Goal: Check status: Check status

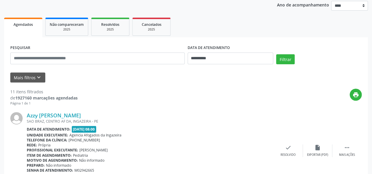
scroll to position [71, 0]
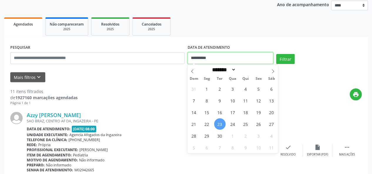
click at [203, 58] on input "**********" at bounding box center [231, 58] width 86 height 12
click at [221, 126] on span "23" at bounding box center [219, 123] width 11 height 11
type input "**********"
click at [221, 126] on span "23" at bounding box center [219, 123] width 11 height 11
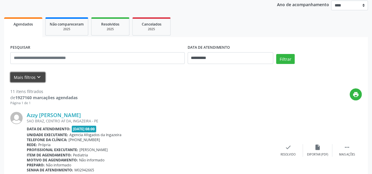
click at [30, 76] on button "Mais filtros keyboard_arrow_down" at bounding box center [27, 77] width 35 height 10
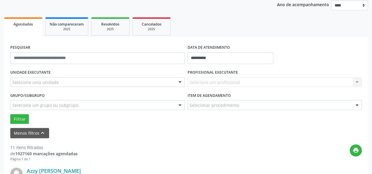
click at [126, 80] on div "Selecione uma unidade" at bounding box center [97, 82] width 174 height 10
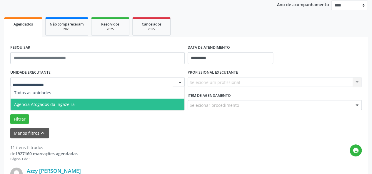
click at [103, 106] on span "Agencia Afogados da Ingazeira" at bounding box center [98, 105] width 174 height 12
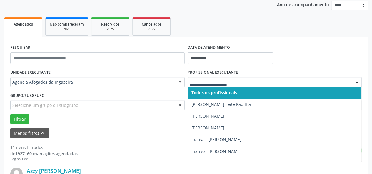
click at [245, 79] on div at bounding box center [275, 82] width 174 height 10
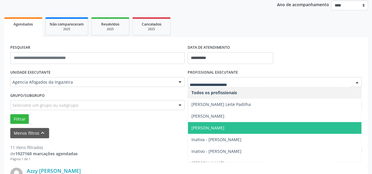
click at [229, 125] on span "[PERSON_NAME]" at bounding box center [275, 128] width 174 height 12
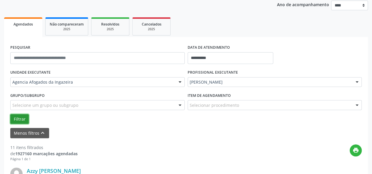
click at [16, 117] on button "Filtrar" at bounding box center [19, 119] width 19 height 10
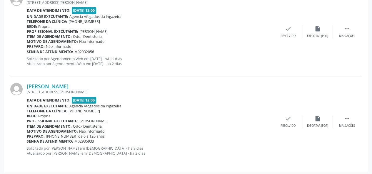
scroll to position [964, 0]
click at [51, 83] on link "[PERSON_NAME]" at bounding box center [48, 86] width 42 height 6
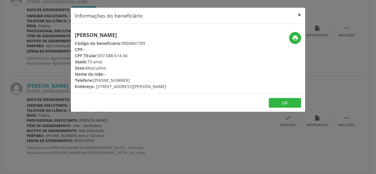
click at [300, 15] on button "×" at bounding box center [300, 15] width 12 height 14
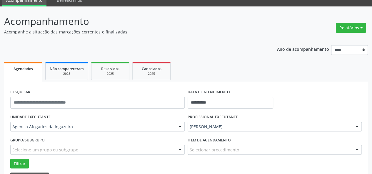
scroll to position [24, 0]
